Goal: Book appointment/travel/reservation

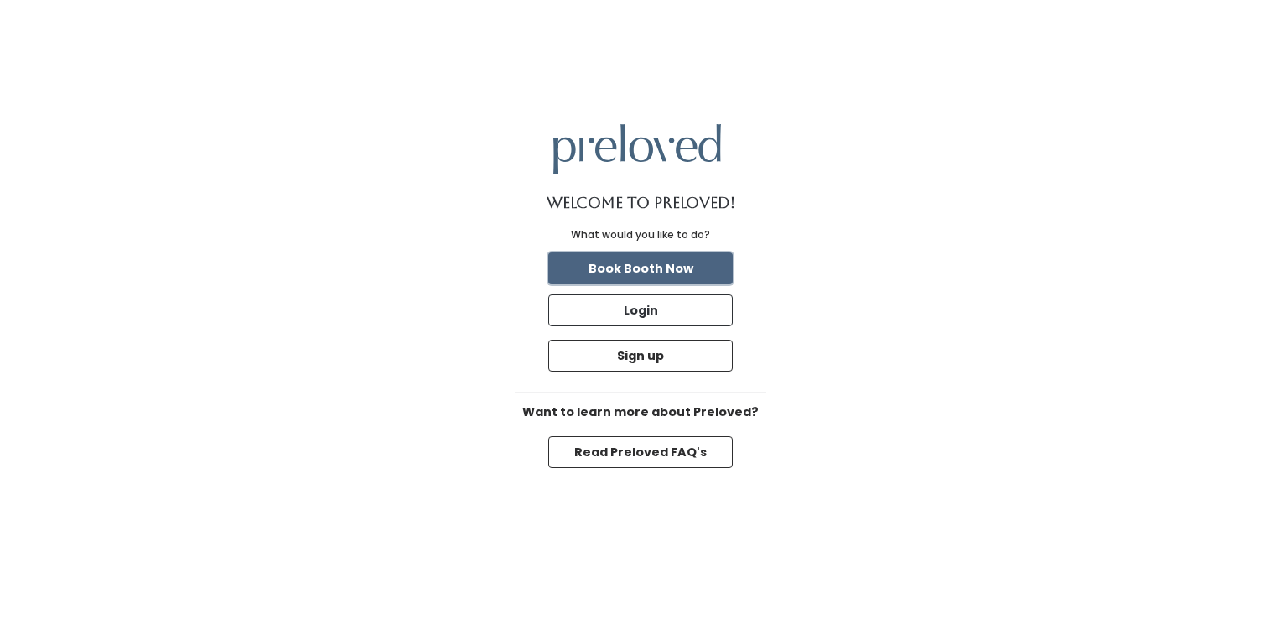
click at [641, 270] on button "Book Booth Now" at bounding box center [640, 268] width 184 height 32
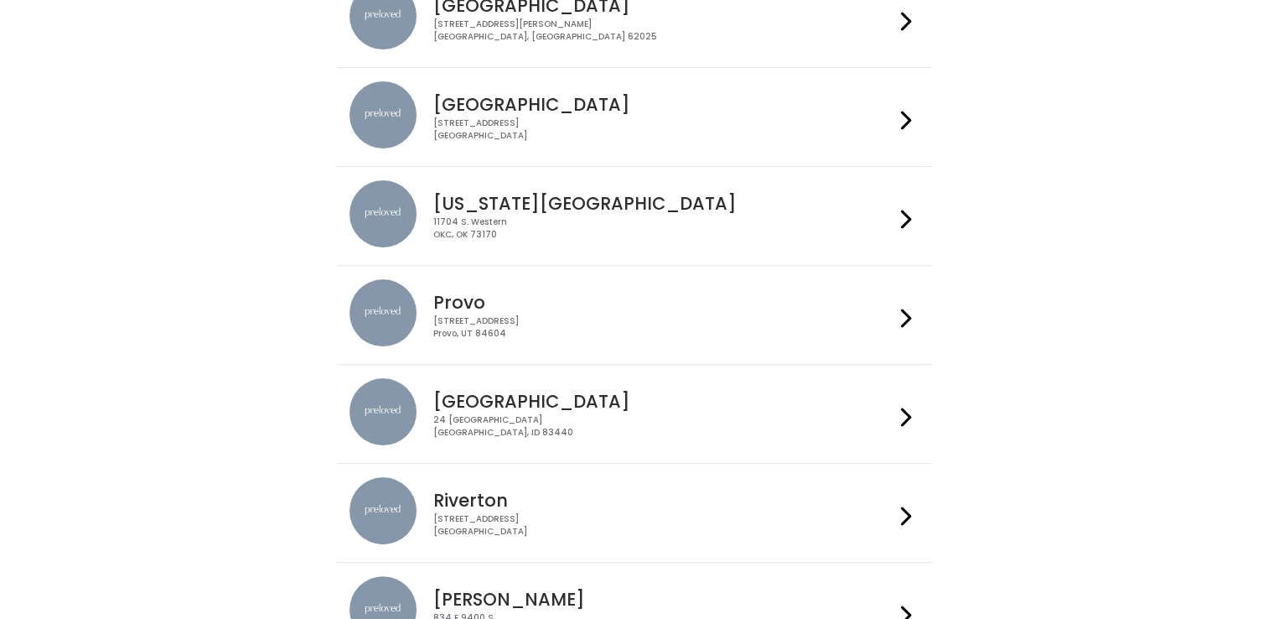
scroll to position [335, 0]
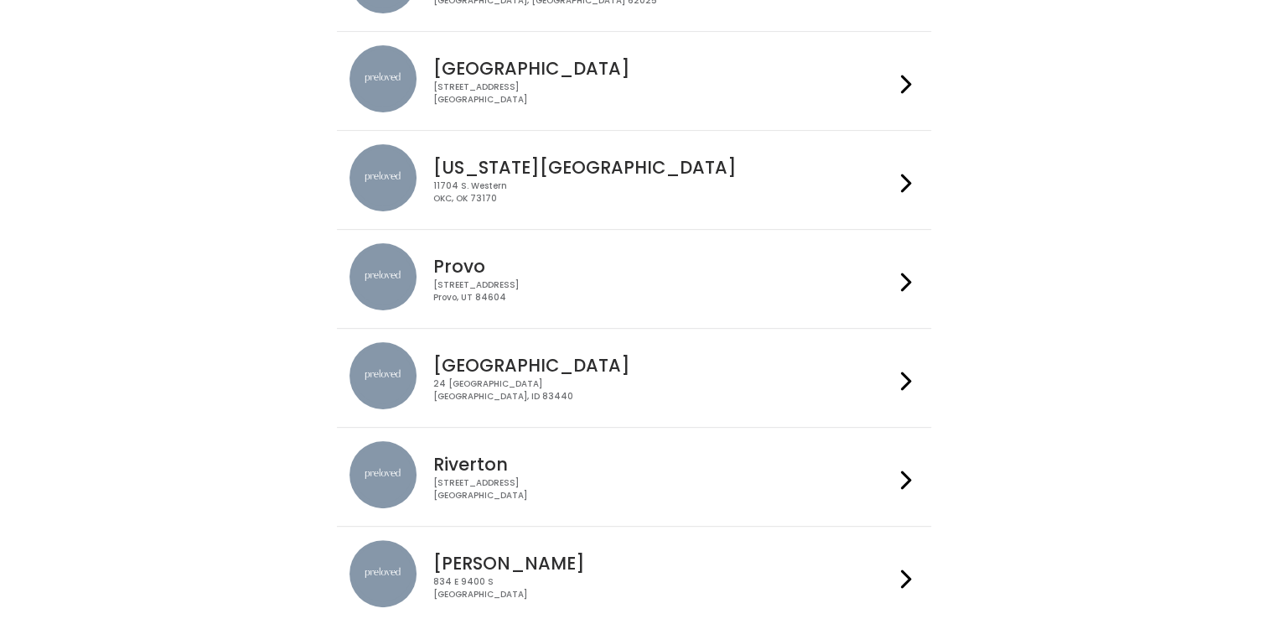
click at [904, 282] on icon at bounding box center [906, 282] width 11 height 24
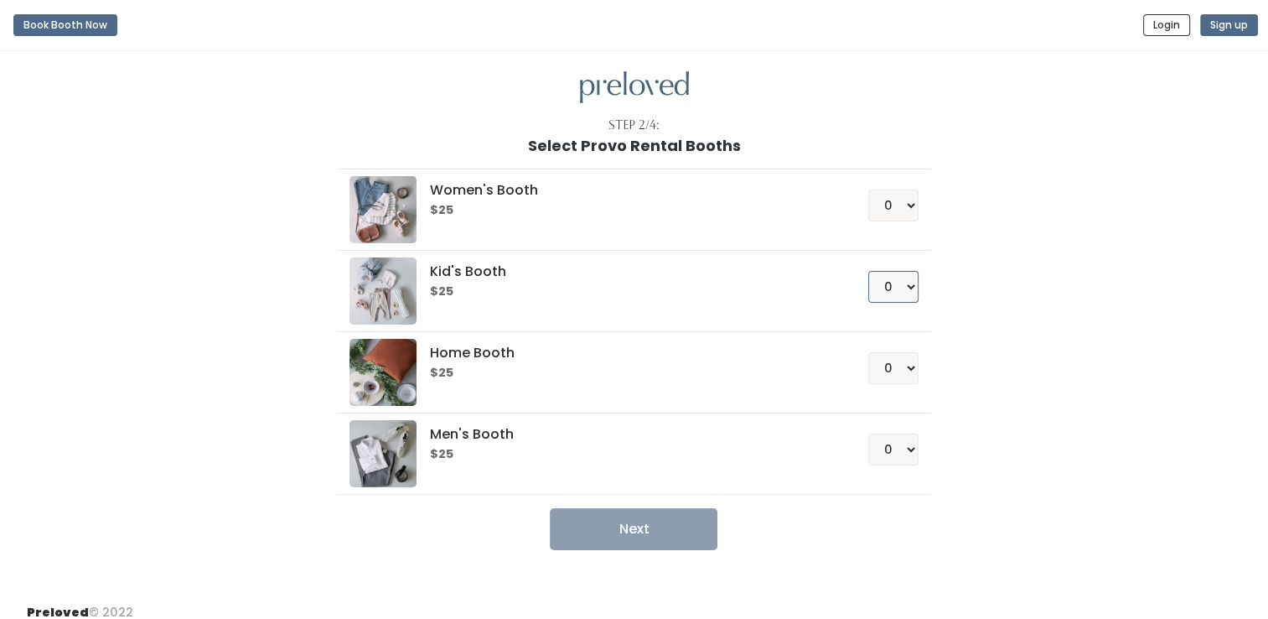
click at [899, 289] on select "0 1 2 3 4" at bounding box center [893, 287] width 50 height 32
select select "1"
click at [868, 271] on select "0 1 2 3 4" at bounding box center [893, 287] width 50 height 32
click at [632, 530] on button "Next" at bounding box center [634, 529] width 168 height 42
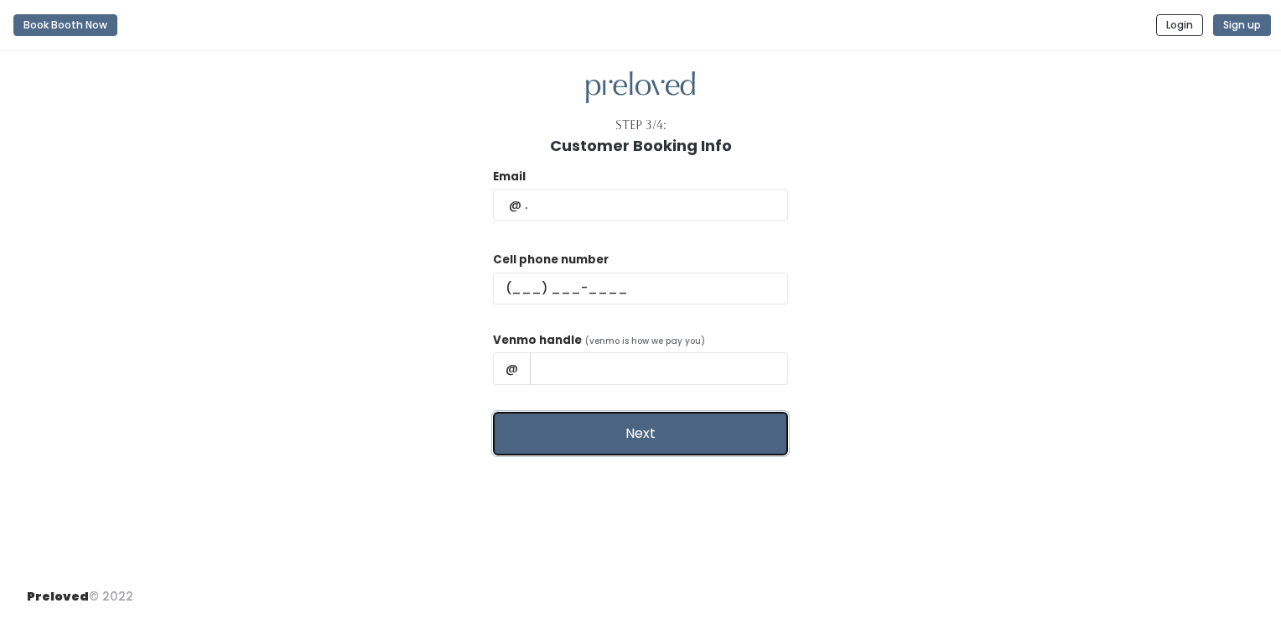
click at [619, 444] on button "Next" at bounding box center [640, 434] width 295 height 44
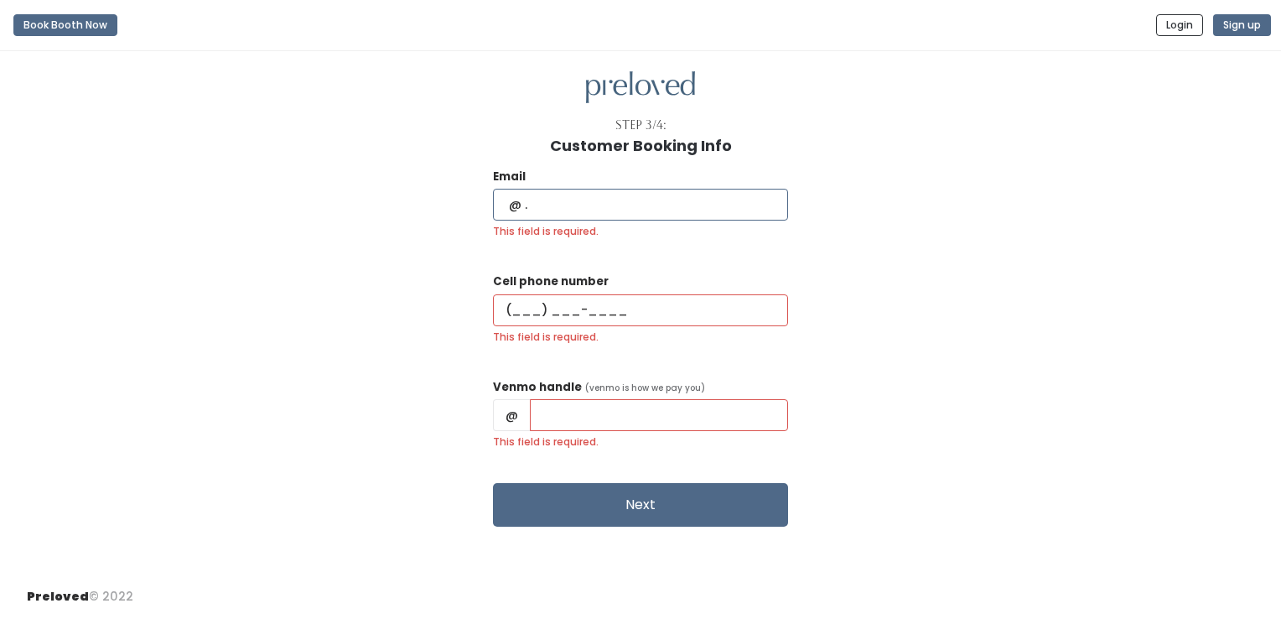
click at [587, 198] on input "This field is required." at bounding box center [640, 205] width 295 height 32
type input "katsosa@hotmail.com"
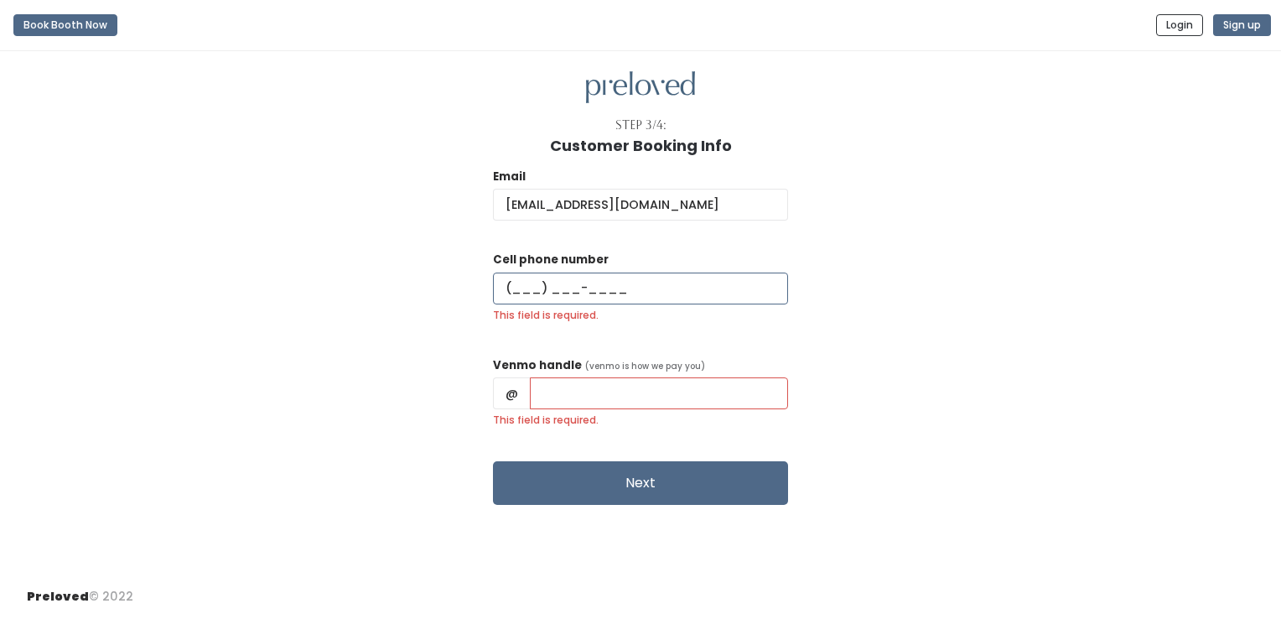
click at [604, 287] on input "This field is required." at bounding box center [640, 288] width 295 height 32
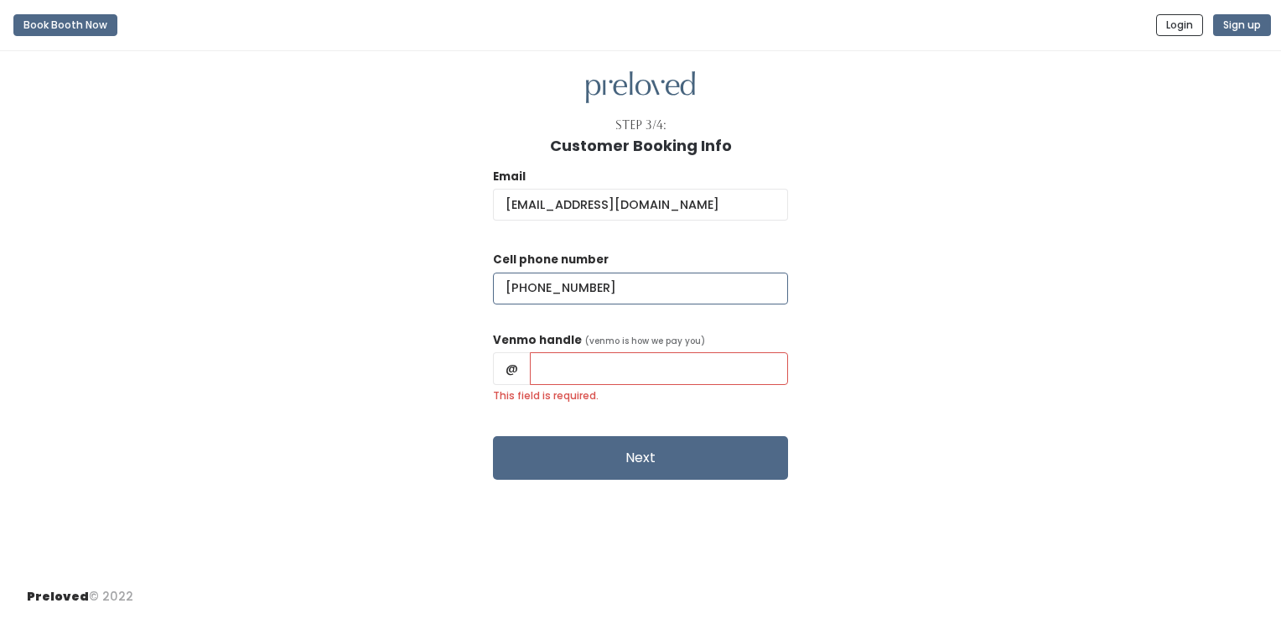
type input "(801) 376-1544"
click at [629, 364] on input "This field is required." at bounding box center [659, 368] width 258 height 32
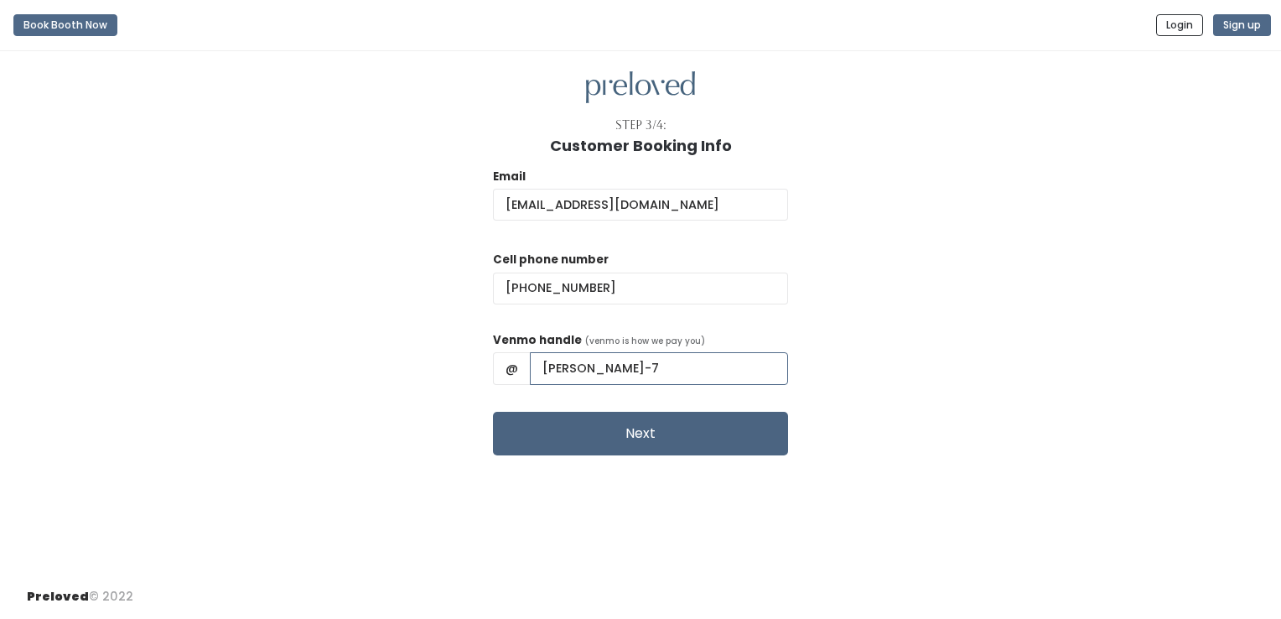
type input "Katherine-Sosa-7"
click at [641, 436] on button "Next" at bounding box center [640, 434] width 295 height 44
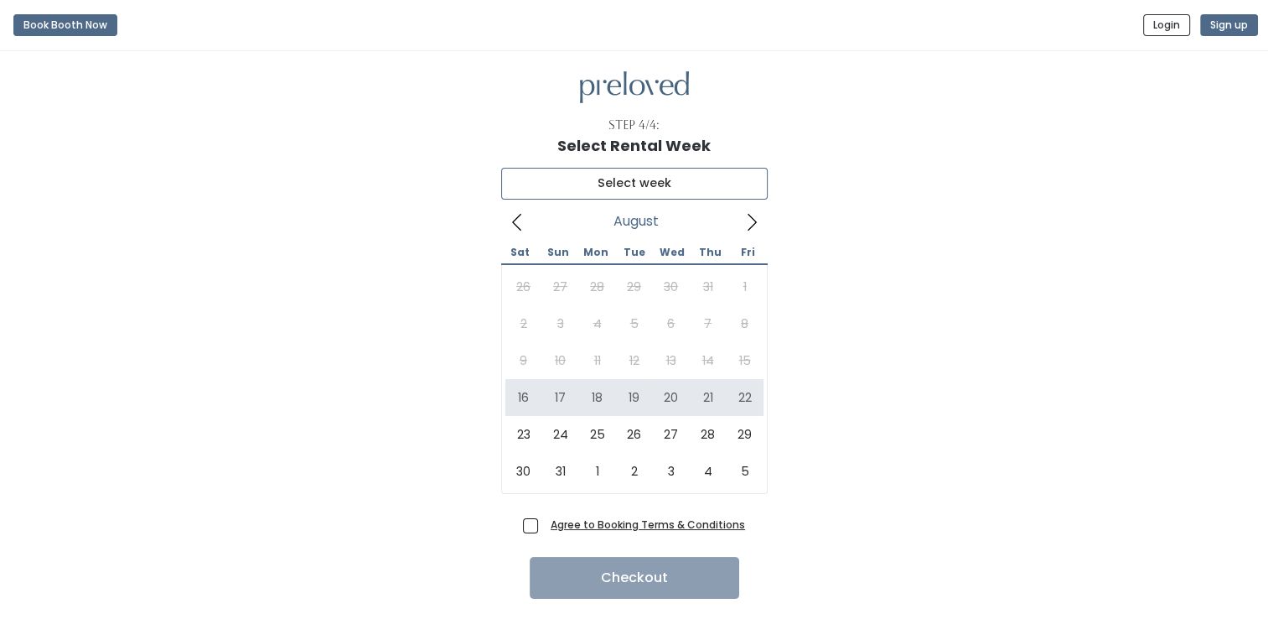
type input "[DATE] to [DATE]"
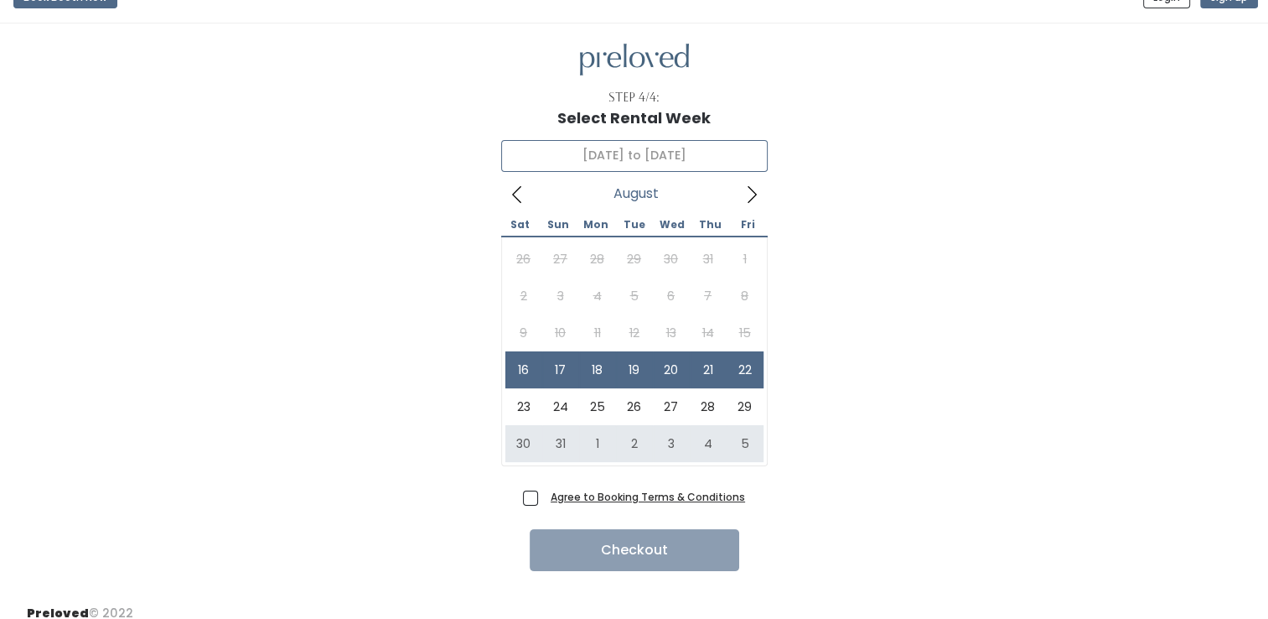
scroll to position [43, 0]
